Goal: Download file/media

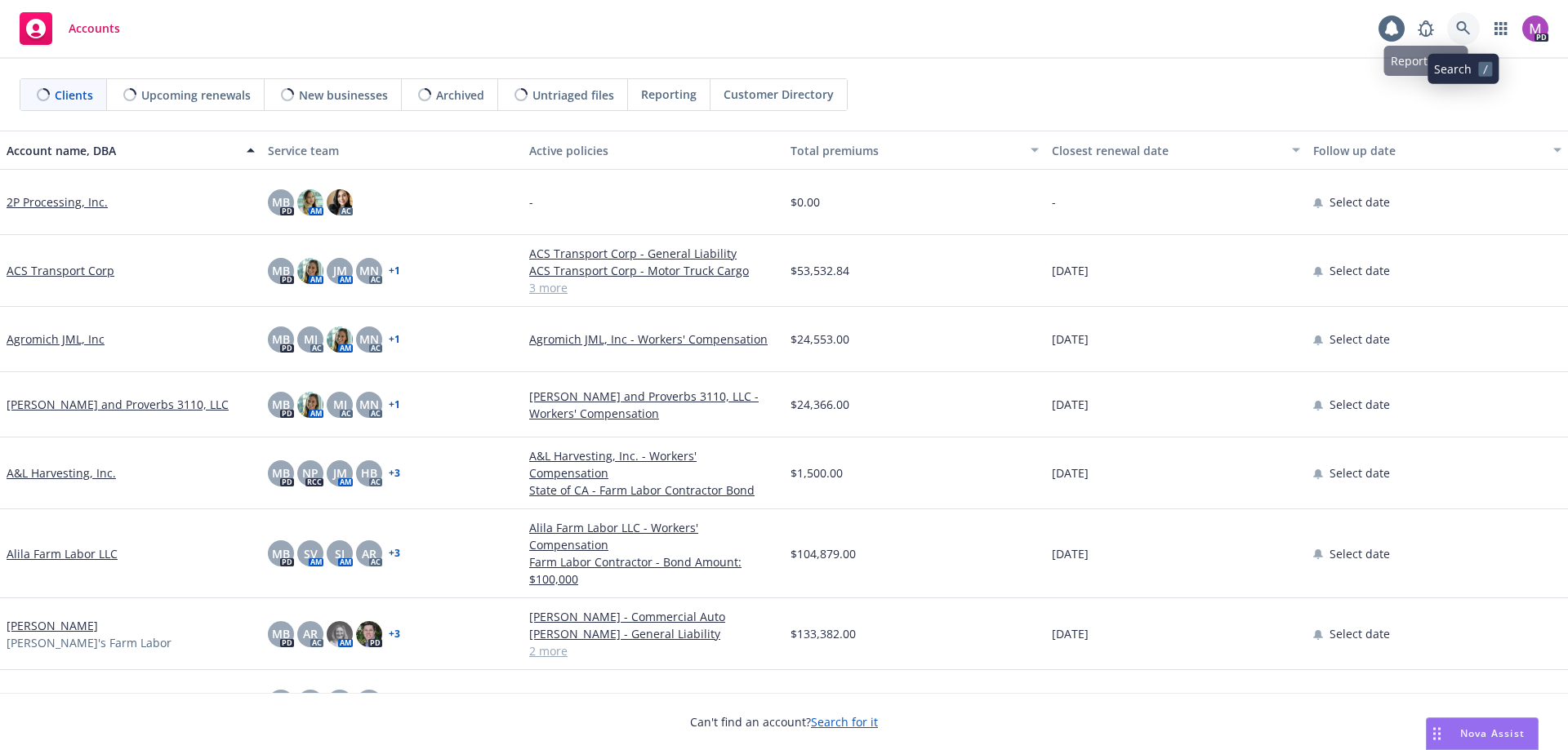
click at [1459, 29] on icon at bounding box center [1463, 28] width 14 height 14
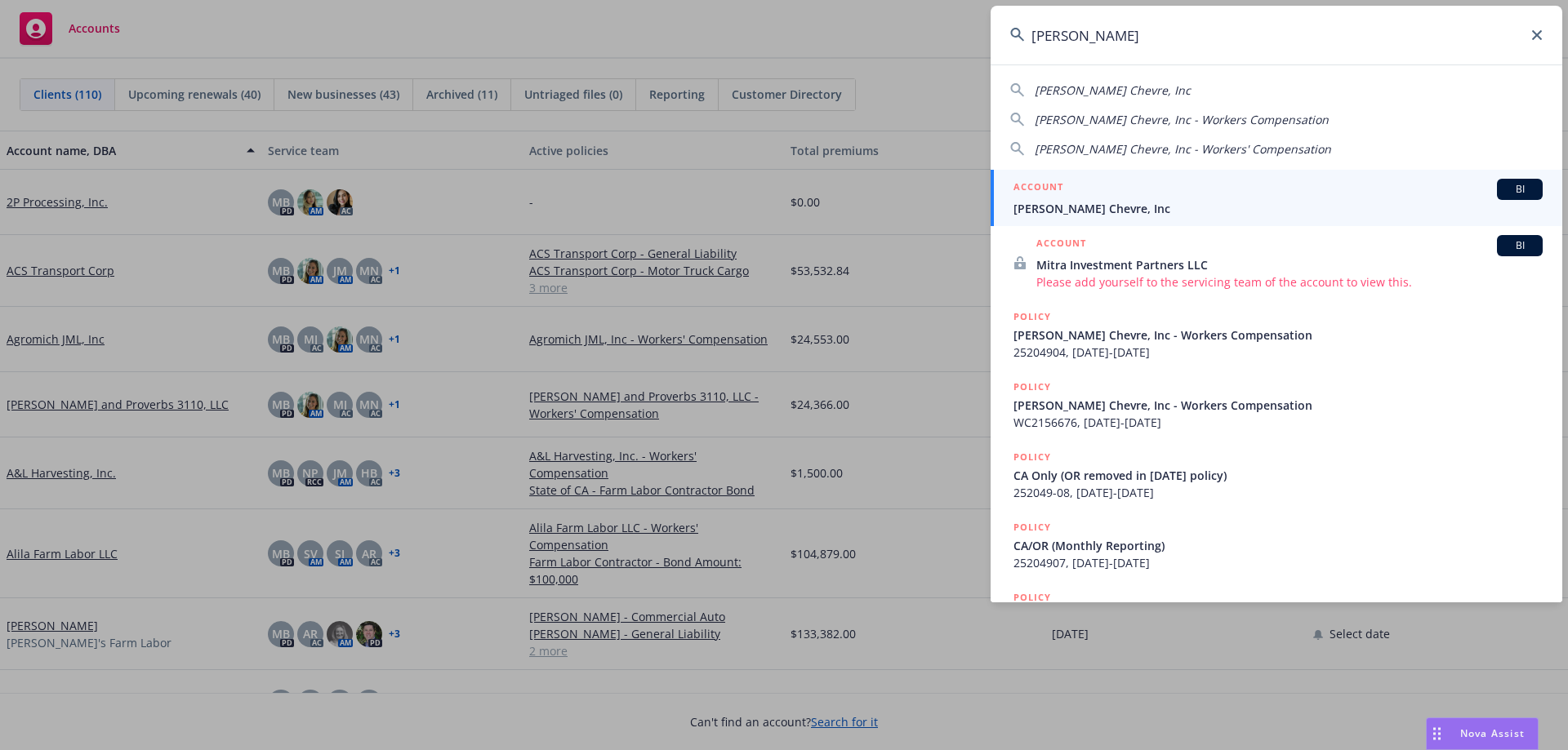
type input "[PERSON_NAME]"
click at [1058, 199] on div "ACCOUNT BI" at bounding box center [1278, 189] width 530 height 21
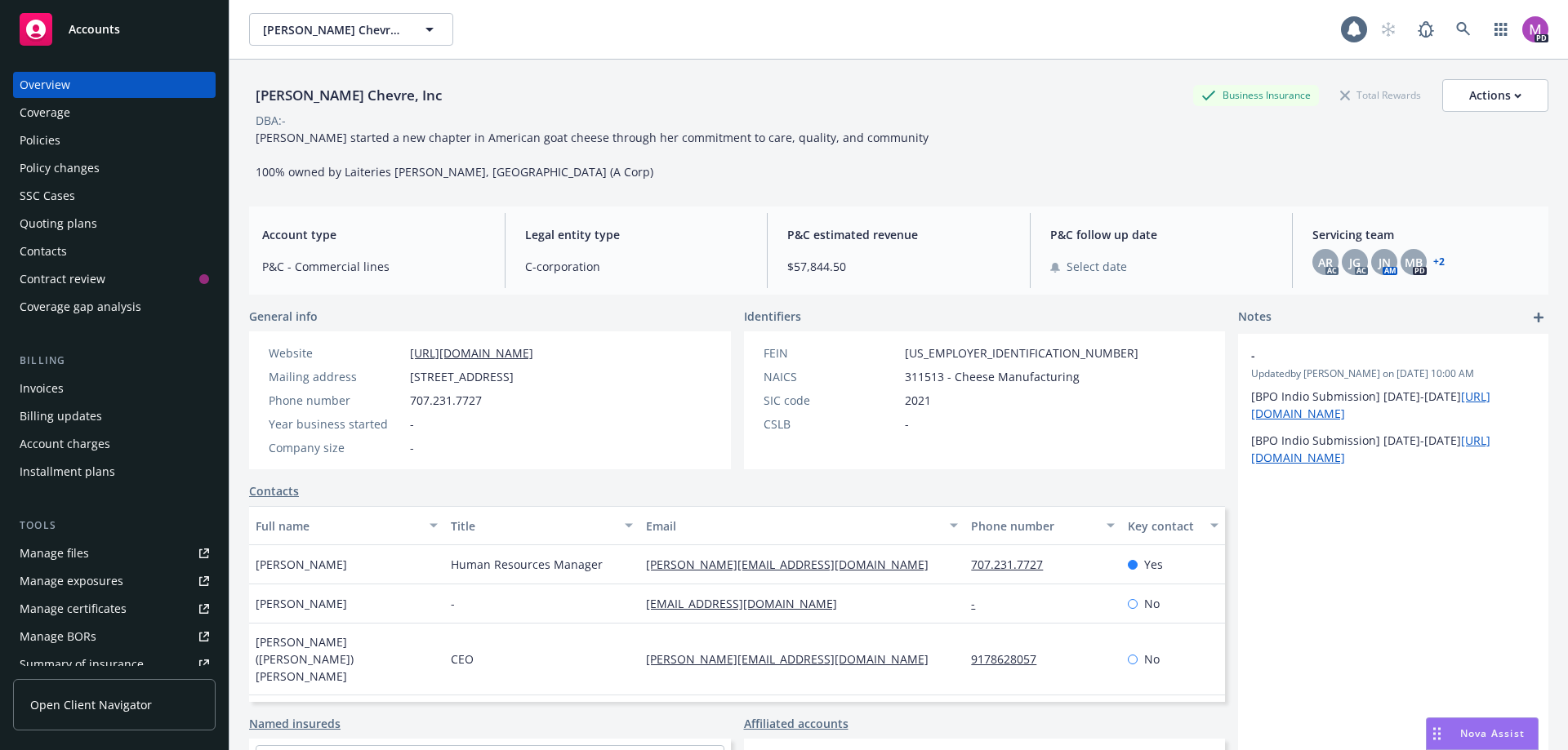
click at [51, 549] on div "Manage files" at bounding box center [54, 553] width 69 height 27
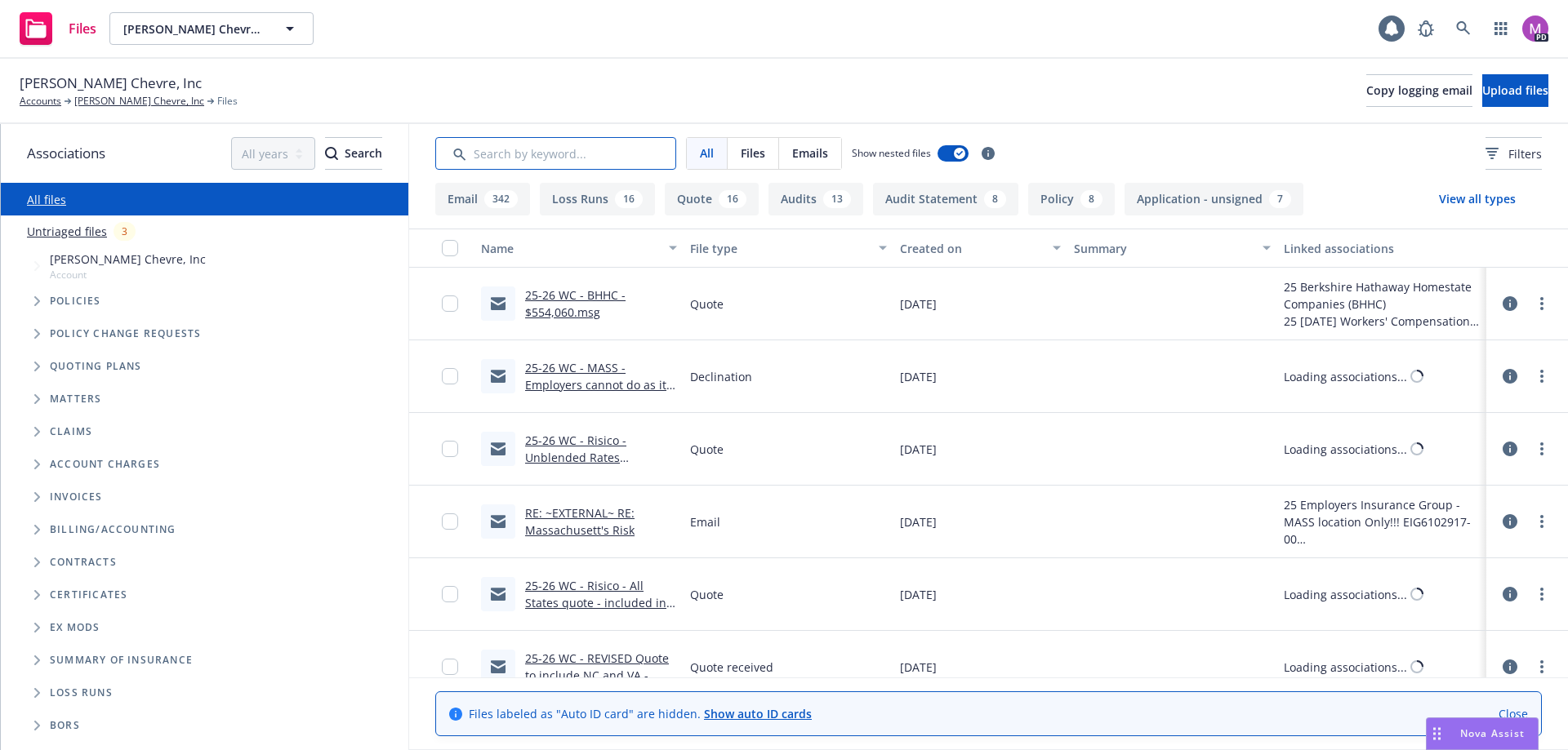
click at [513, 160] on input "Search by keyword..." at bounding box center [555, 153] width 241 height 33
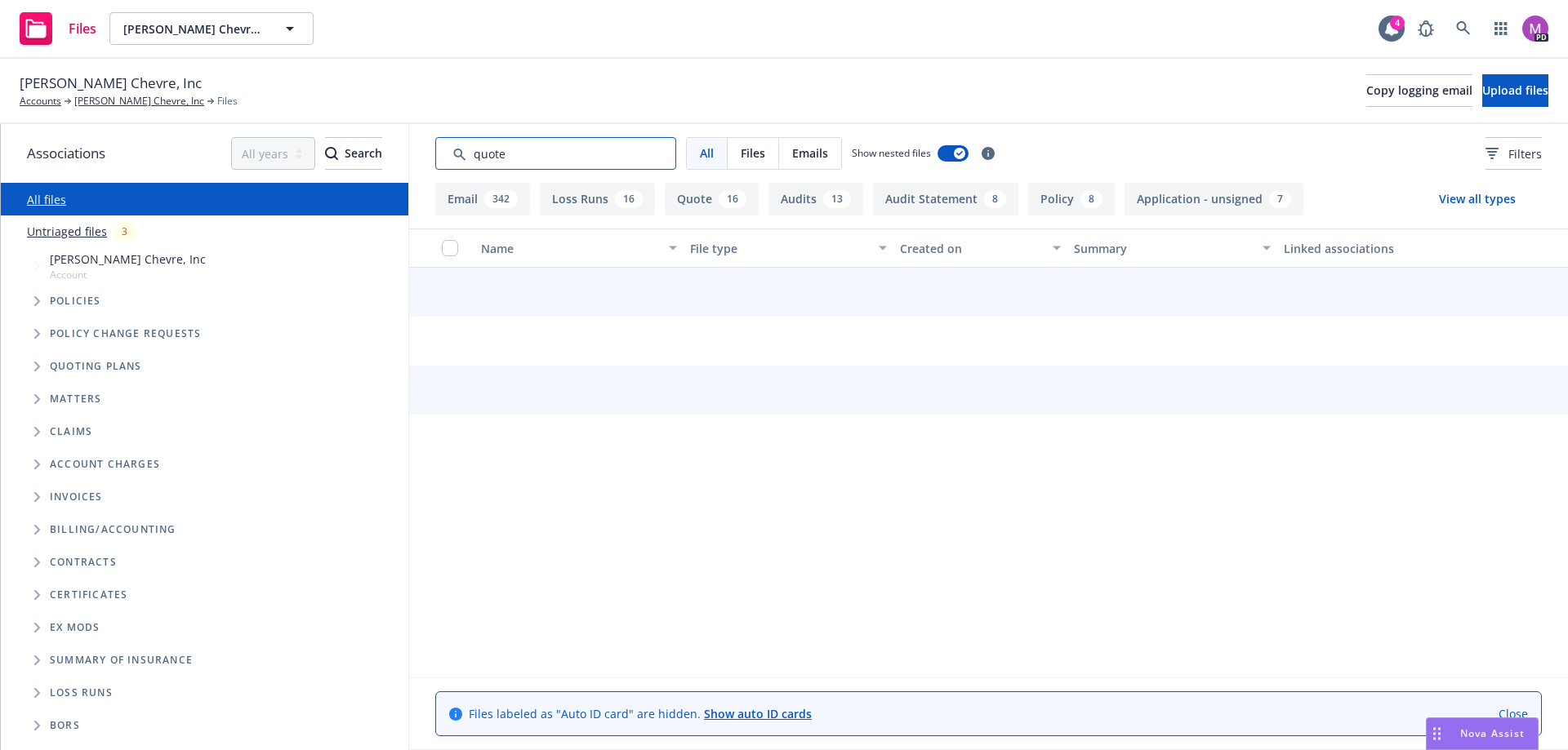
type input "quote"
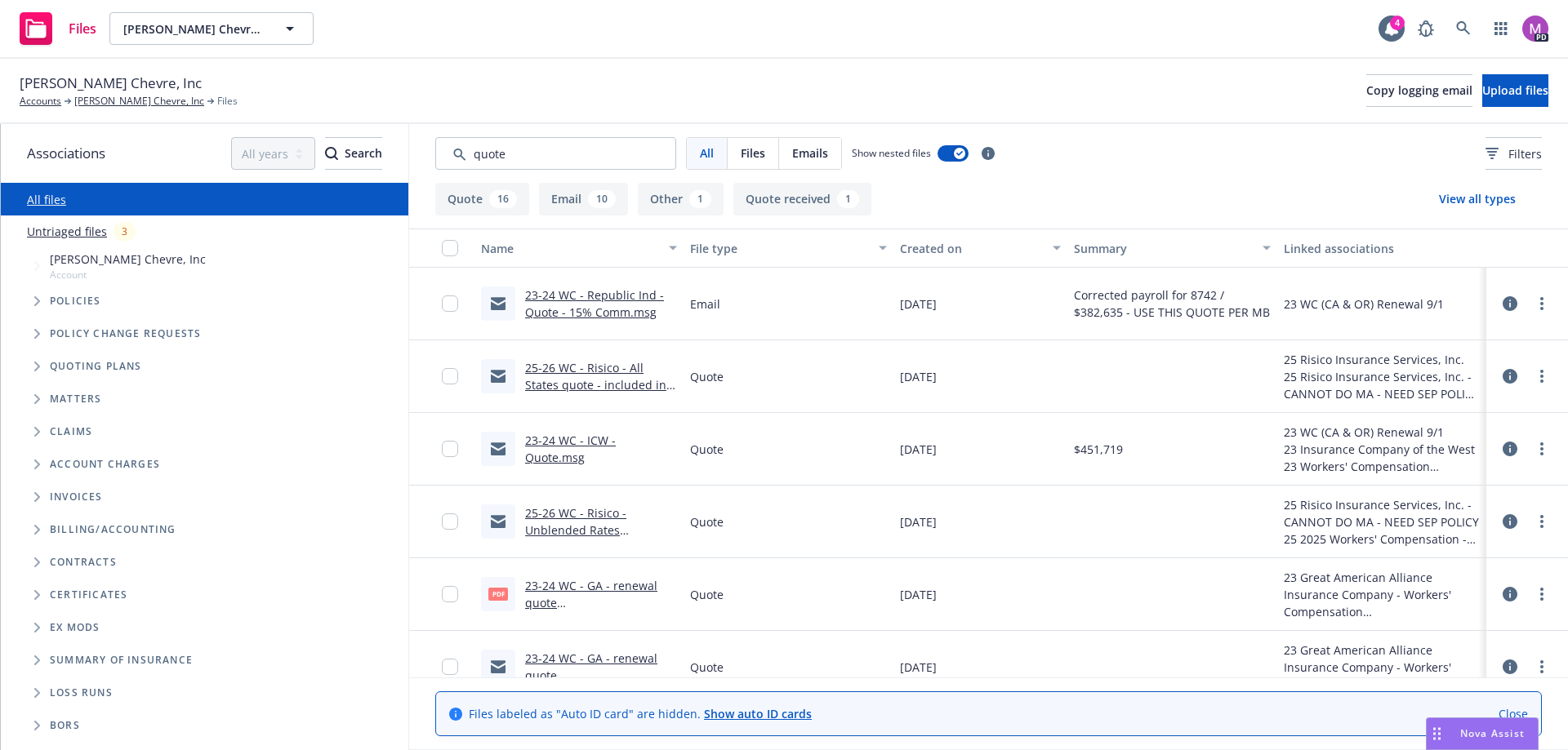
click at [938, 248] on div "Created on" at bounding box center [972, 248] width 144 height 17
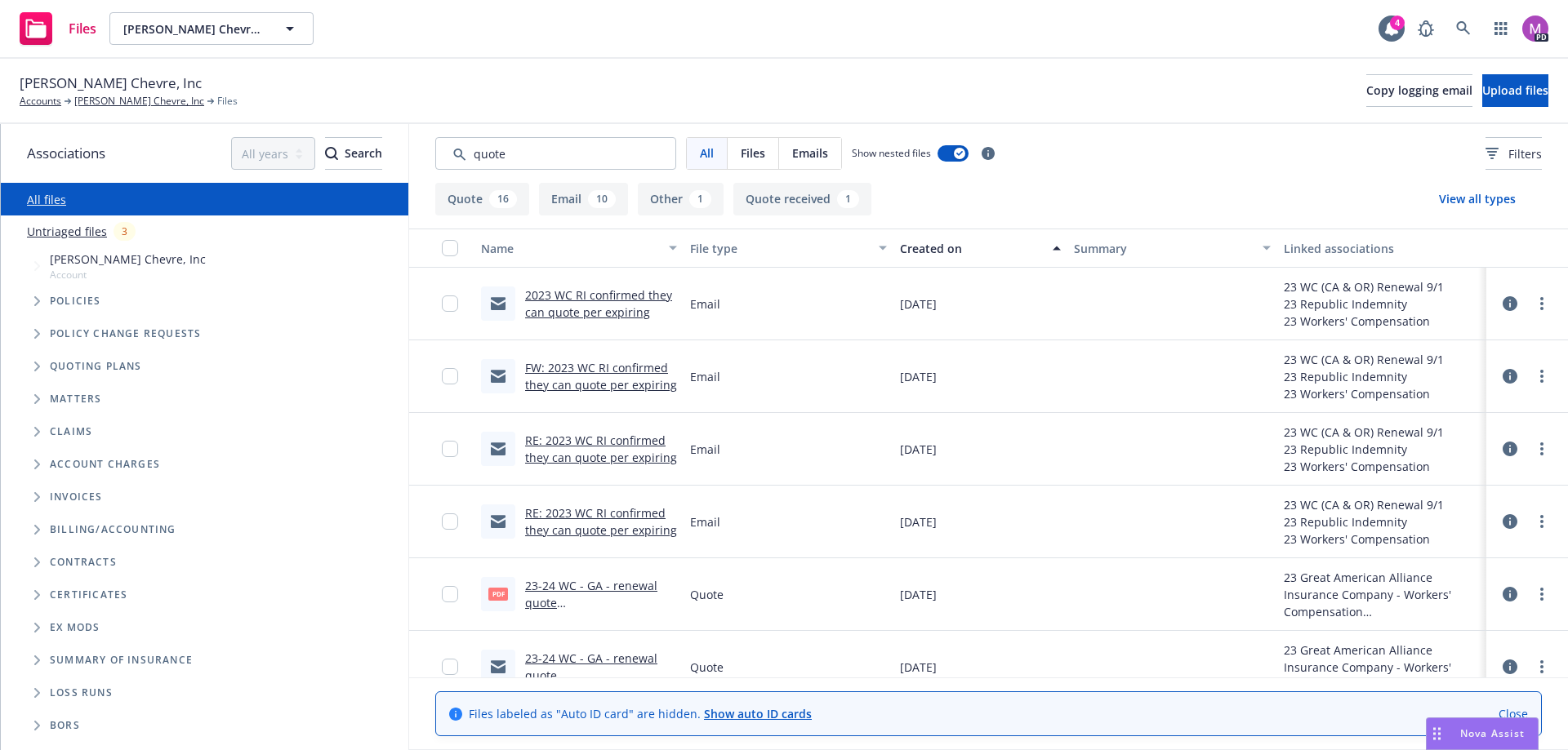
click at [924, 244] on div "Created on" at bounding box center [972, 248] width 144 height 17
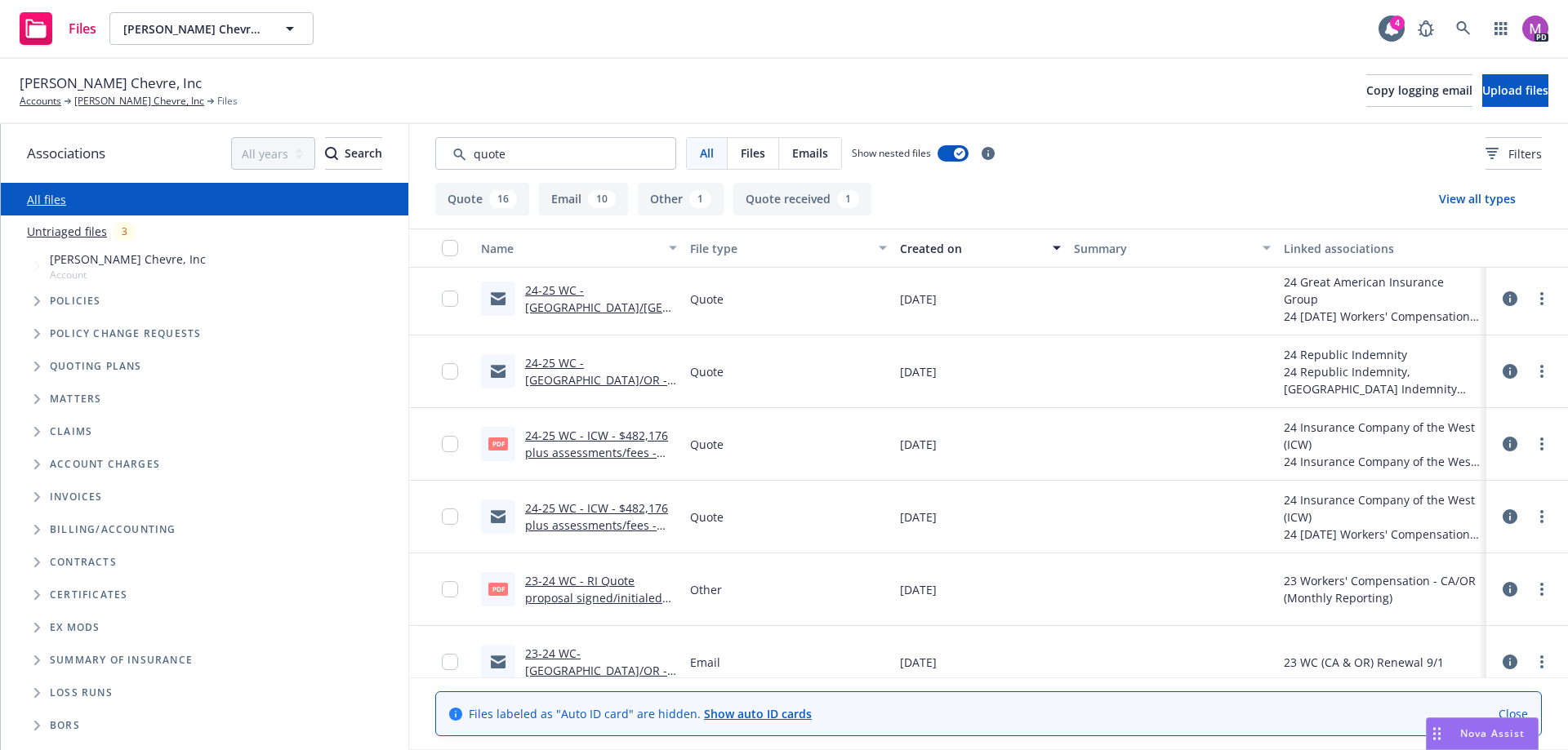
scroll to position [653, 0]
click at [579, 598] on link "23-24 WC - RI Quote proposal signed/initialed for Monthly Rep.pdf" at bounding box center [594, 597] width 137 height 50
click at [578, 382] on link "24-25 WC - [GEOGRAPHIC_DATA]/OR - Republic Ind - $380,074.msg" at bounding box center [596, 388] width 142 height 67
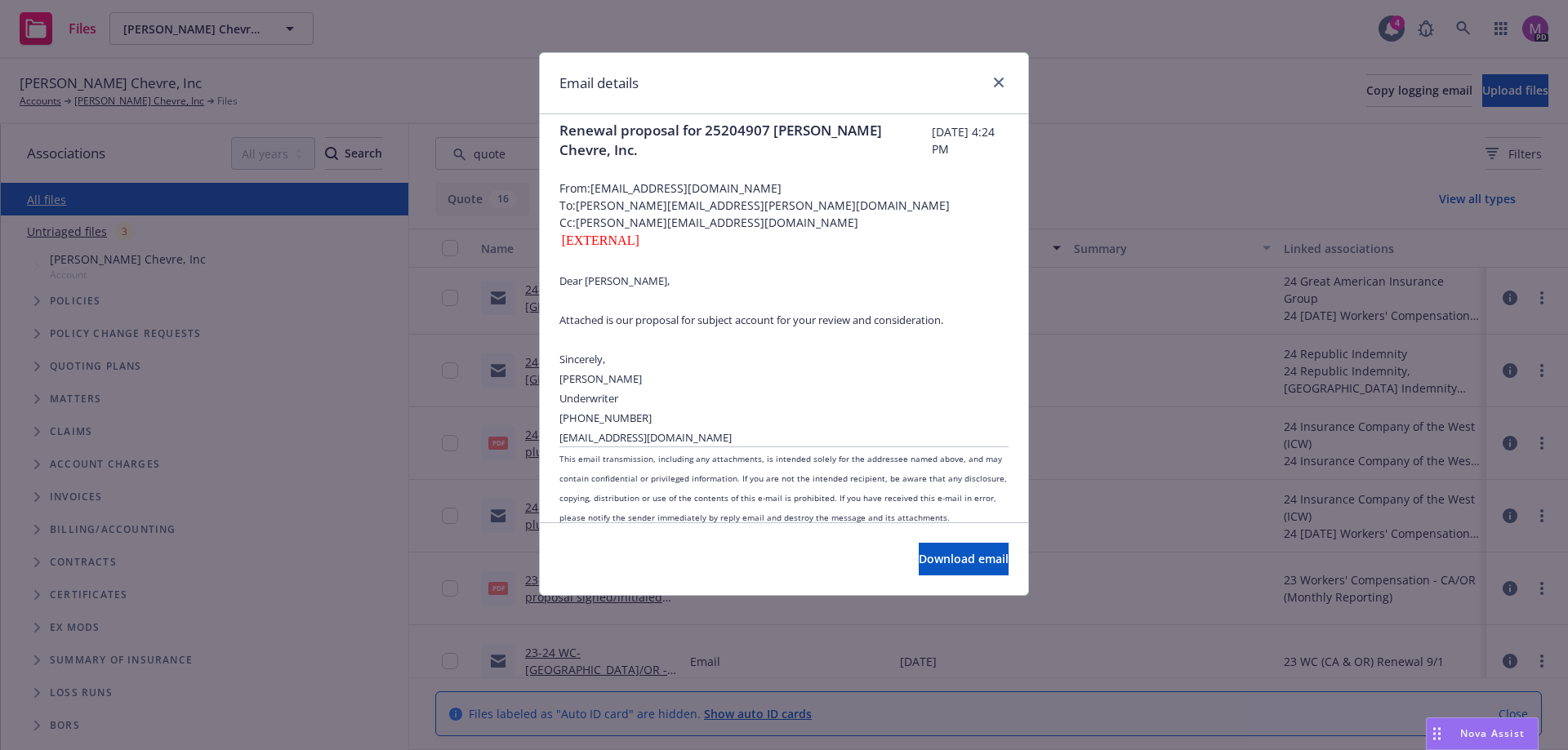
scroll to position [0, 0]
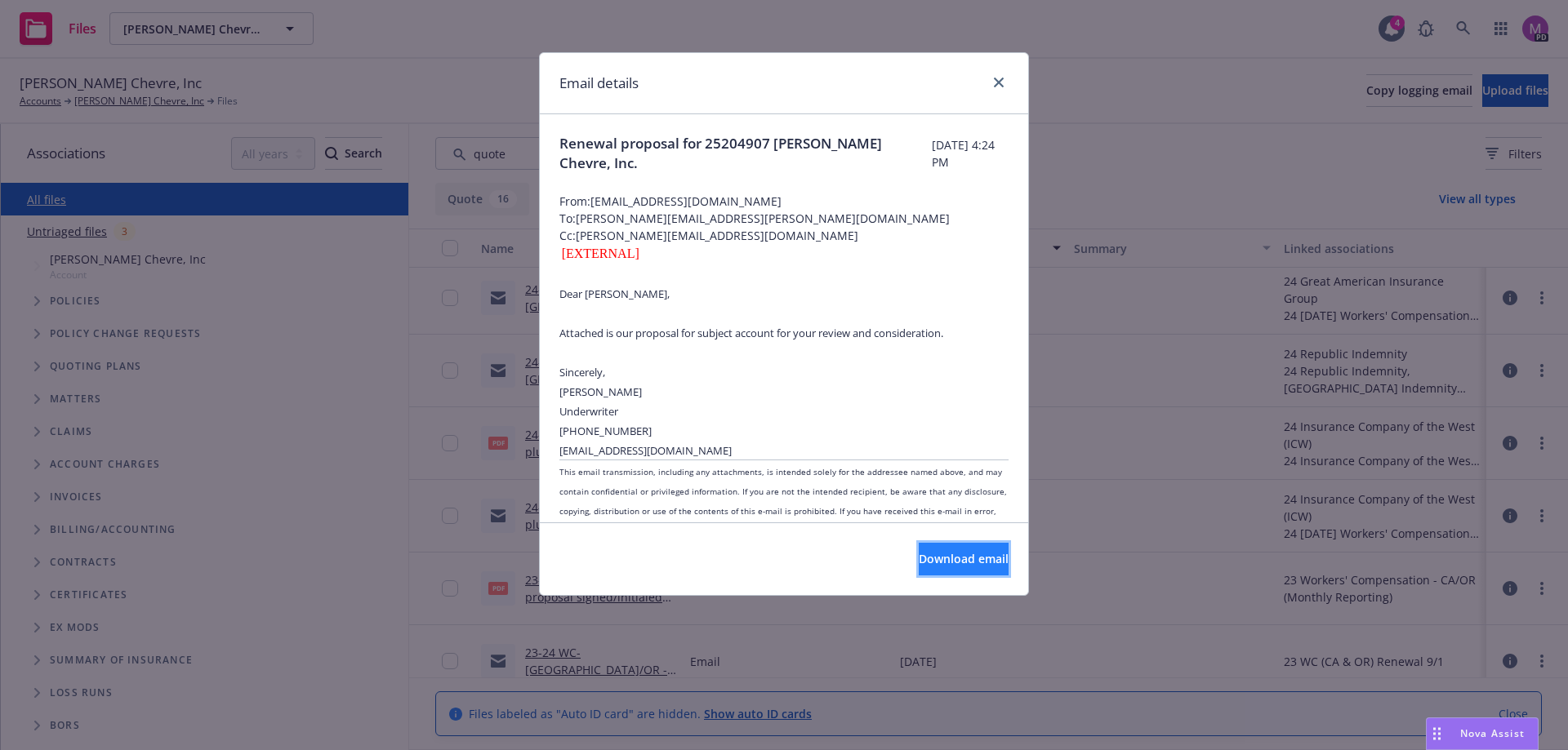
click at [959, 560] on span "Download email" at bounding box center [963, 559] width 89 height 16
click at [994, 85] on icon "close" at bounding box center [998, 82] width 10 height 10
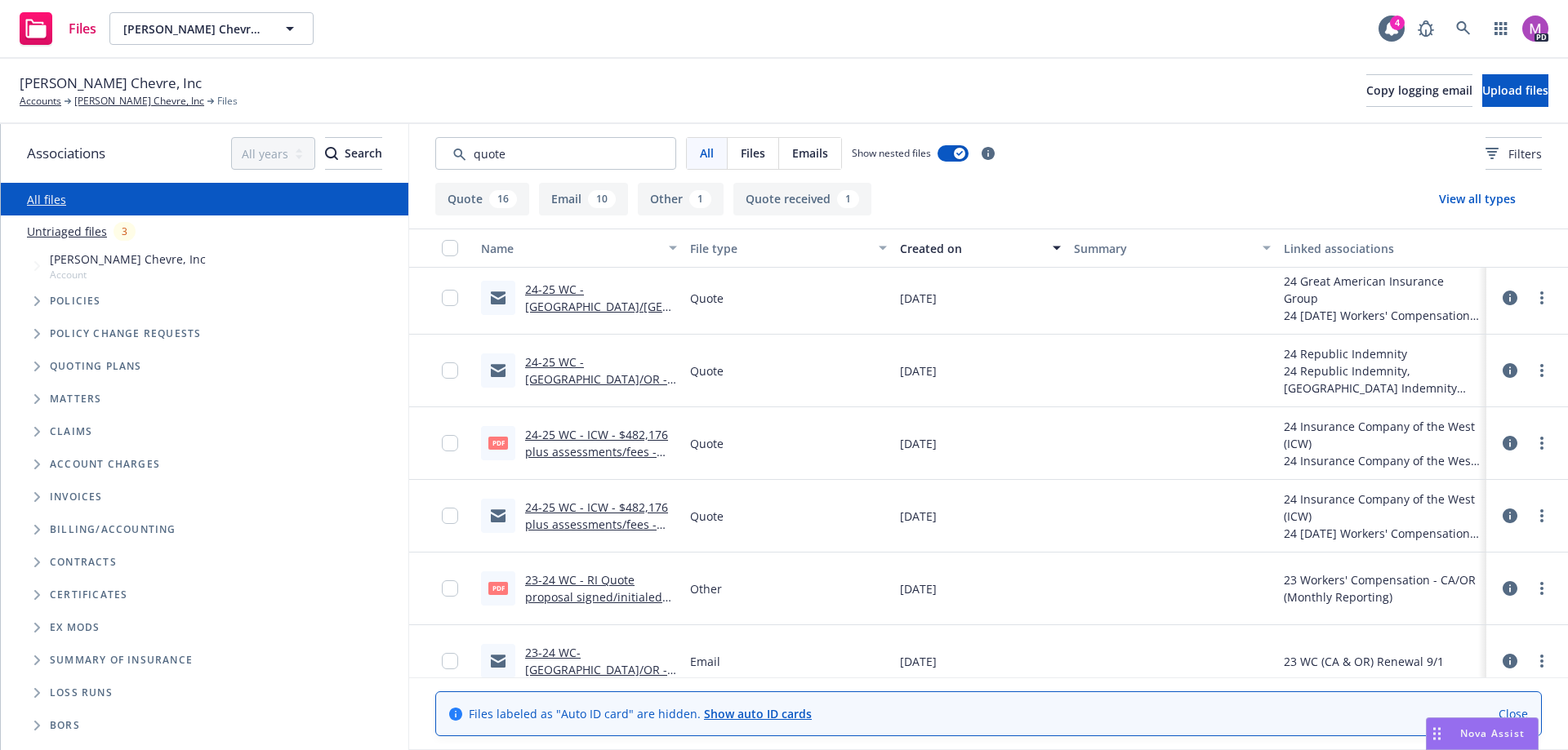
click at [573, 302] on link "24-25 WC - [GEOGRAPHIC_DATA]/[GEOGRAPHIC_DATA]/MA - GAIG/Republic Ind. $800.00 …" at bounding box center [600, 323] width 150 height 84
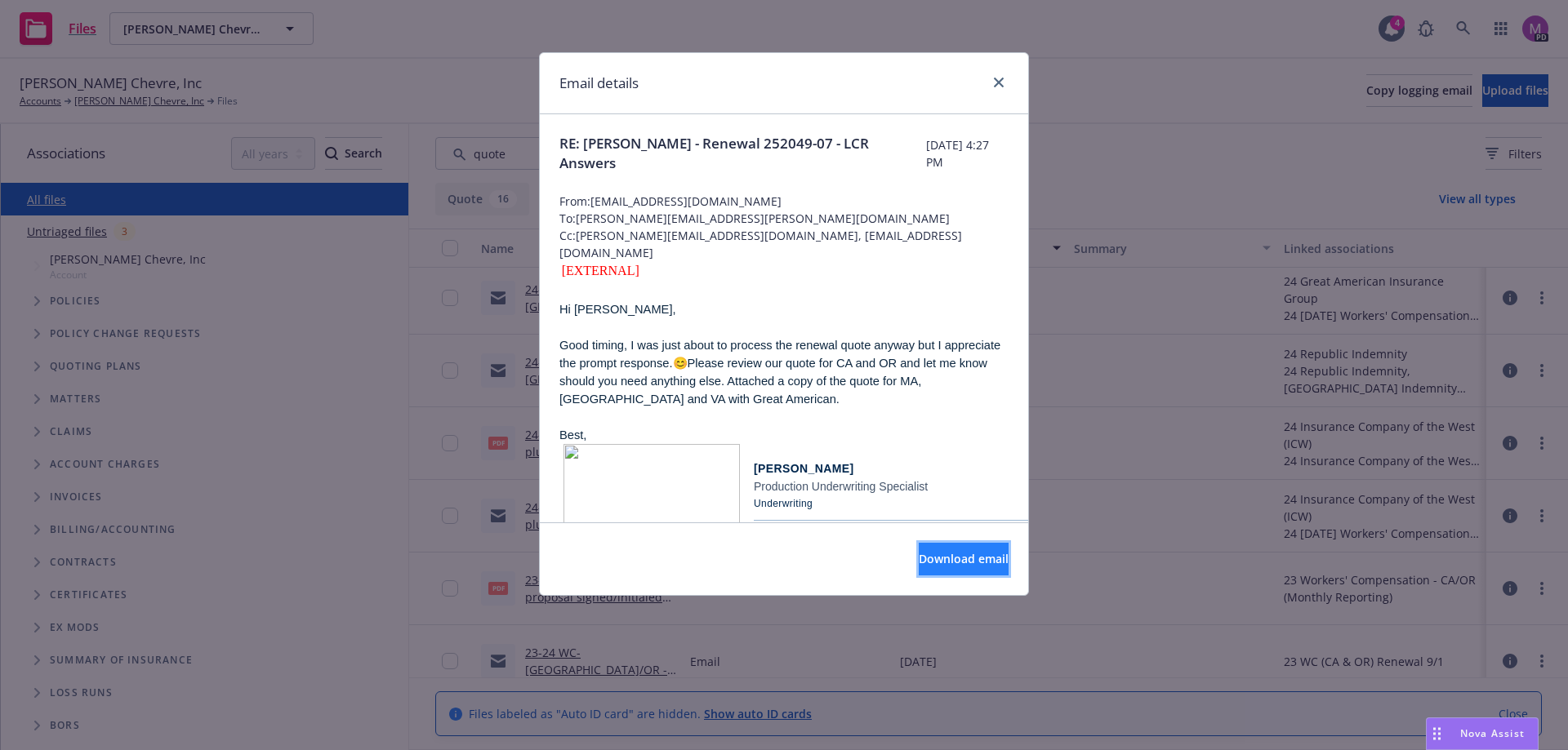
click at [919, 568] on button "Download email" at bounding box center [963, 559] width 89 height 33
drag, startPoint x: 1007, startPoint y: 89, endPoint x: 1034, endPoint y: 88, distance: 27.0
click at [1007, 89] on div at bounding box center [996, 83] width 27 height 21
drag, startPoint x: 1001, startPoint y: 80, endPoint x: 934, endPoint y: 58, distance: 70.5
click at [1001, 80] on icon "close" at bounding box center [998, 82] width 10 height 10
